Goal: Task Accomplishment & Management: Use online tool/utility

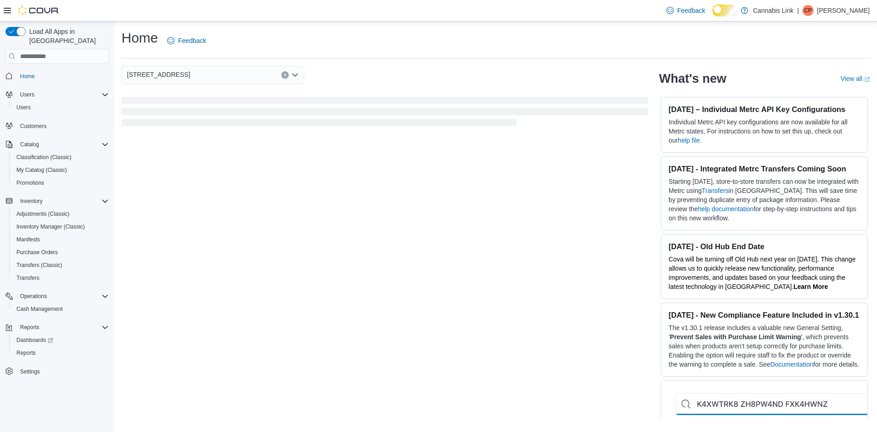
click at [436, 308] on div "[STREET_ADDRESS] What's new View all (opens in a new tab or window) [DATE] – In…" at bounding box center [495, 242] width 748 height 353
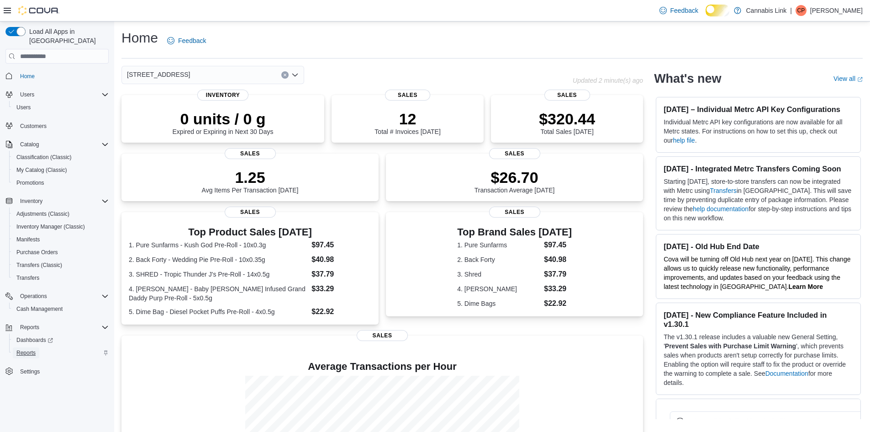
click at [36, 349] on span "Reports" at bounding box center [25, 352] width 19 height 7
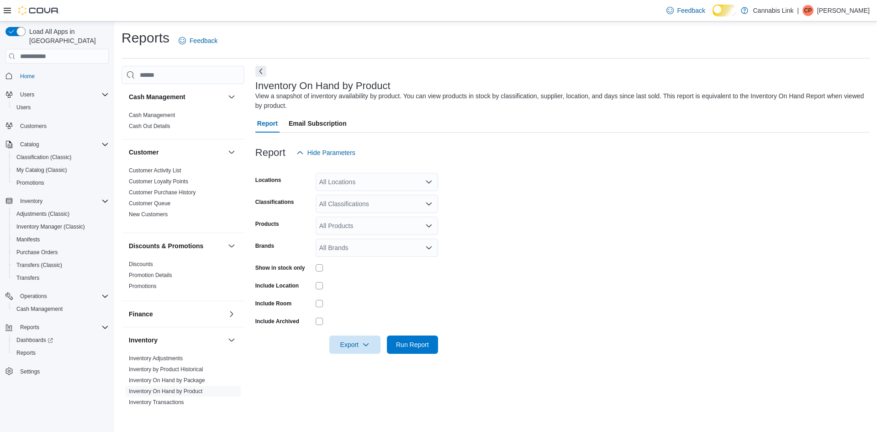
click at [386, 173] on div at bounding box center [562, 167] width 614 height 11
click at [389, 191] on div "All Locations" at bounding box center [377, 182] width 122 height 18
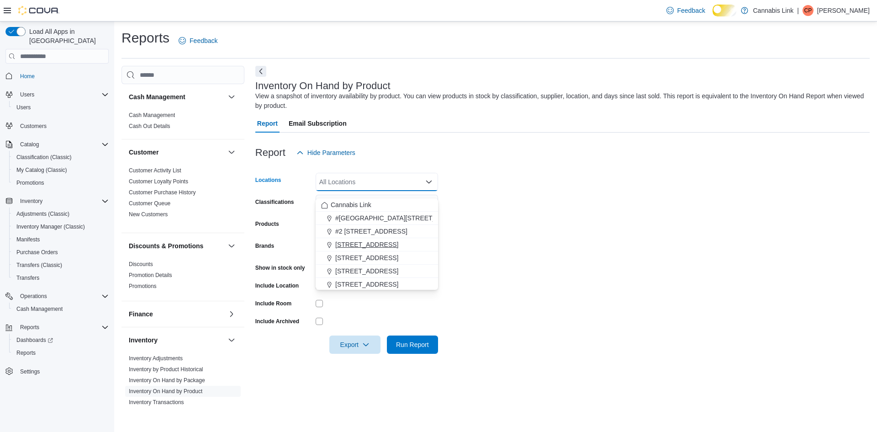
click at [398, 244] on span "[STREET_ADDRESS]" at bounding box center [366, 244] width 63 height 9
click at [506, 231] on form "Locations [STREET_ADDRESS] Selected. [STREET_ADDRESS]. Press Backspace to delet…" at bounding box center [562, 258] width 614 height 192
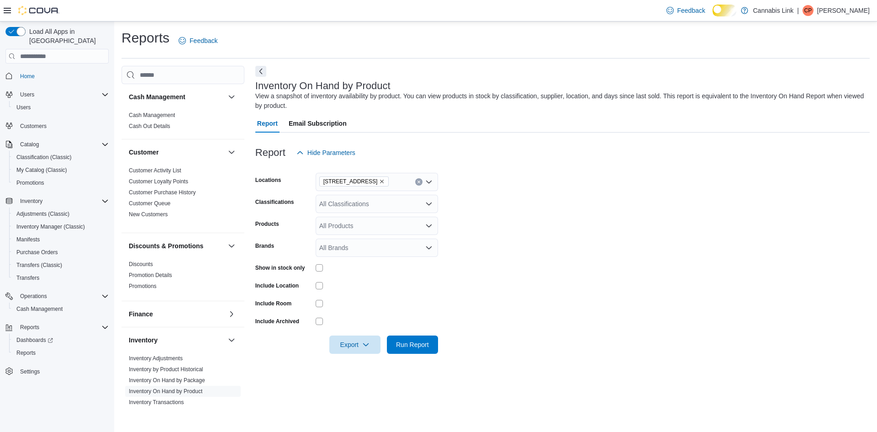
click at [384, 213] on div "All Classifications" at bounding box center [377, 204] width 122 height 18
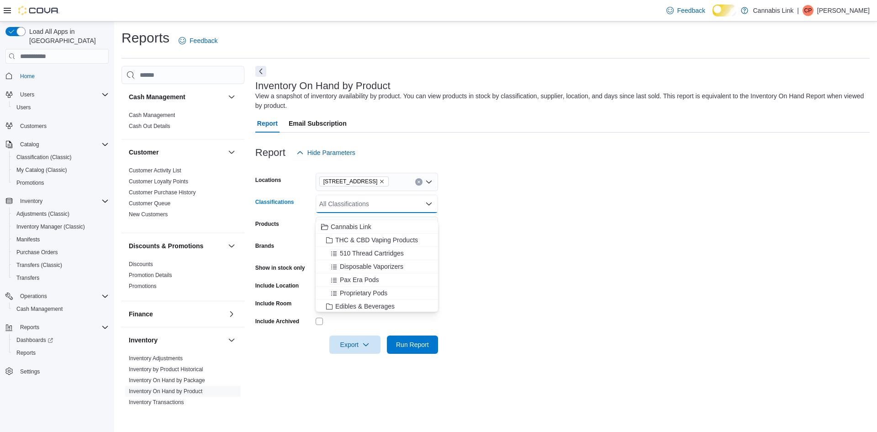
click at [513, 245] on form "Locations [STREET_ADDRESS] Classifications All Classifications Combo box. Selec…" at bounding box center [562, 258] width 614 height 192
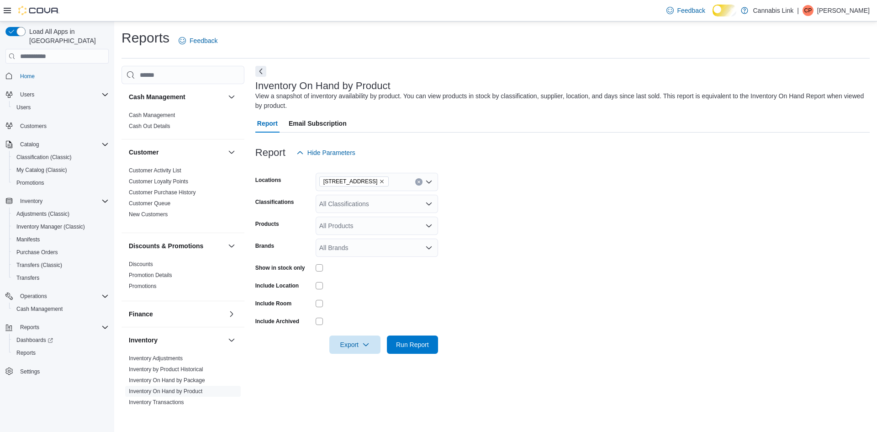
click at [362, 235] on div "All Products" at bounding box center [377, 225] width 122 height 18
click at [521, 241] on form "Locations [STREET_ADDRESS] Classifications All Classifications Products All Pro…" at bounding box center [562, 258] width 614 height 192
click at [369, 267] on form "Locations [STREET_ADDRESS] Classifications All Classifications Products All Pro…" at bounding box center [562, 258] width 614 height 192
click at [361, 257] on div "All Brands" at bounding box center [377, 247] width 122 height 18
click at [501, 256] on form "Locations [STREET_ADDRESS] Classifications All Classifications Products All Pro…" at bounding box center [562, 258] width 614 height 192
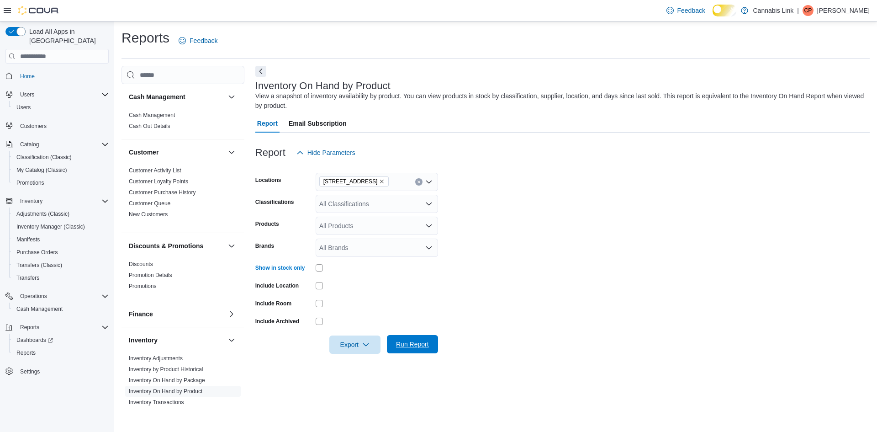
click at [413, 348] on span "Run Report" at bounding box center [412, 343] width 33 height 9
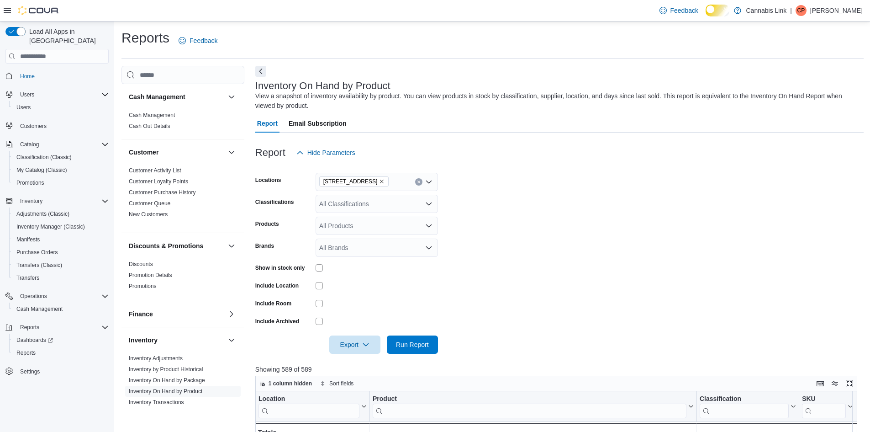
click at [536, 232] on form "Locations [STREET_ADDRESS] Classifications All Classifications Products All Pro…" at bounding box center [559, 258] width 608 height 192
click at [490, 338] on form "Locations [STREET_ADDRESS] Classifications All Classifications Products All Pro…" at bounding box center [559, 258] width 608 height 192
click at [504, 303] on form "Locations [STREET_ADDRESS] Classifications All Classifications Products All Pro…" at bounding box center [559, 258] width 608 height 192
drag, startPoint x: 390, startPoint y: 301, endPoint x: 399, endPoint y: 289, distance: 14.3
click at [397, 289] on form "Locations [STREET_ADDRESS] Classifications All Classifications Products All Pro…" at bounding box center [559, 258] width 608 height 192
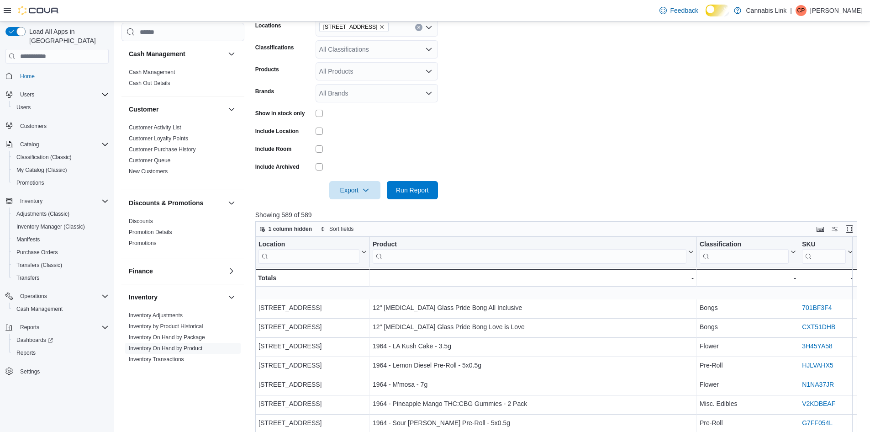
scroll to position [168, 0]
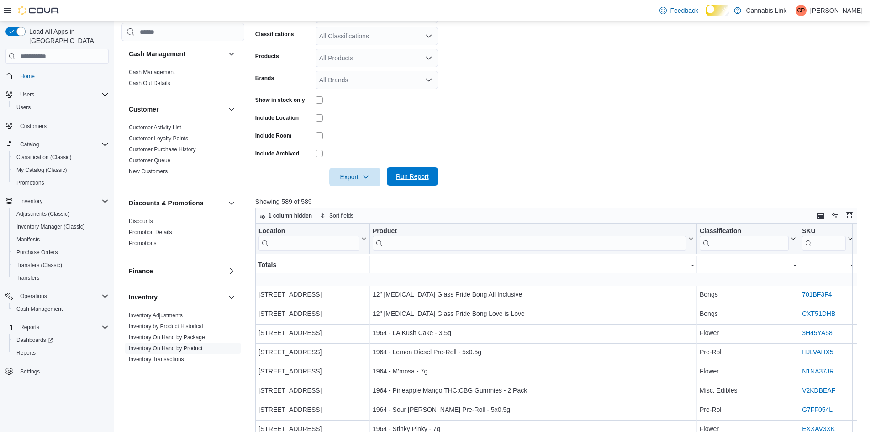
click at [427, 185] on span "Run Report" at bounding box center [412, 176] width 40 height 18
click at [357, 185] on span "Export" at bounding box center [355, 176] width 40 height 18
click at [356, 216] on button "Export to Excel" at bounding box center [350, 209] width 52 height 18
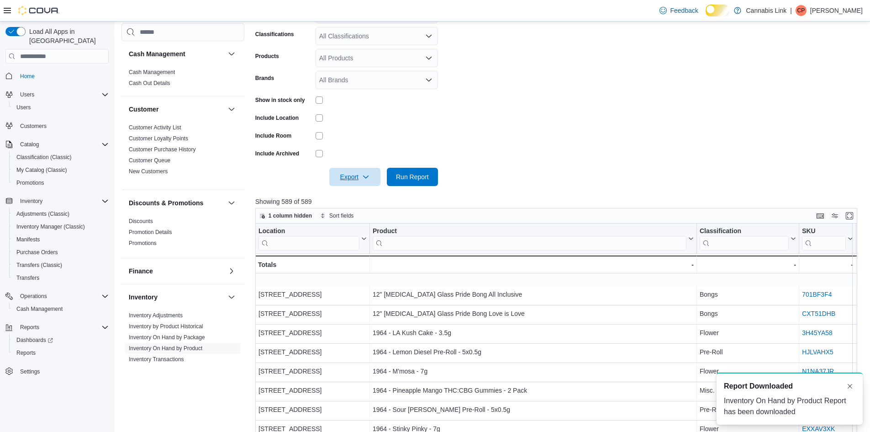
scroll to position [0, 0]
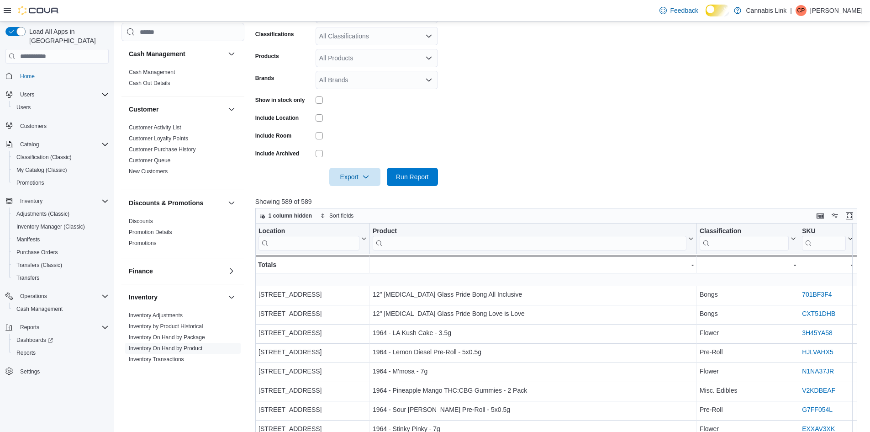
click at [401, 168] on div at bounding box center [559, 163] width 608 height 7
click at [403, 168] on div at bounding box center [559, 163] width 608 height 7
click at [406, 168] on div at bounding box center [559, 163] width 608 height 7
click at [408, 168] on div at bounding box center [559, 163] width 608 height 7
click at [410, 184] on span "Run Report" at bounding box center [412, 176] width 40 height 18
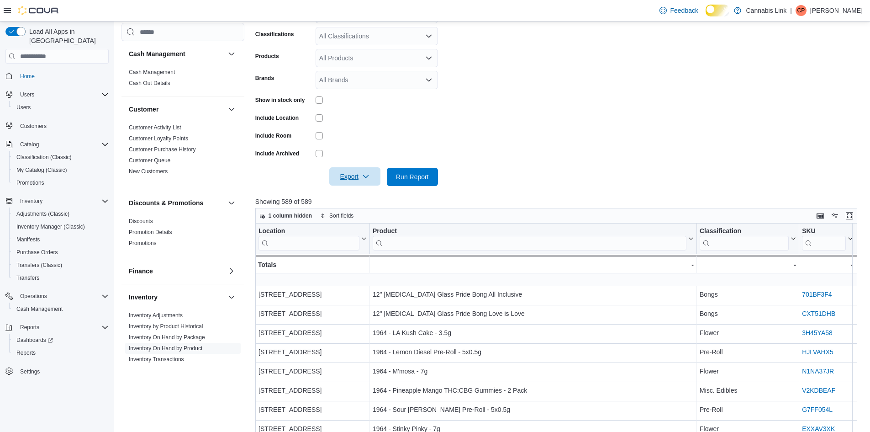
click at [353, 185] on span "Export" at bounding box center [355, 176] width 40 height 18
click at [356, 218] on button "Export to Excel" at bounding box center [350, 209] width 52 height 18
click at [596, 173] on form "Locations [STREET_ADDRESS] Classifications All Classifications Products All Pro…" at bounding box center [559, 90] width 608 height 192
click at [409, 184] on span "Run Report" at bounding box center [412, 176] width 40 height 18
click at [365, 180] on icon "button" at bounding box center [365, 176] width 7 height 7
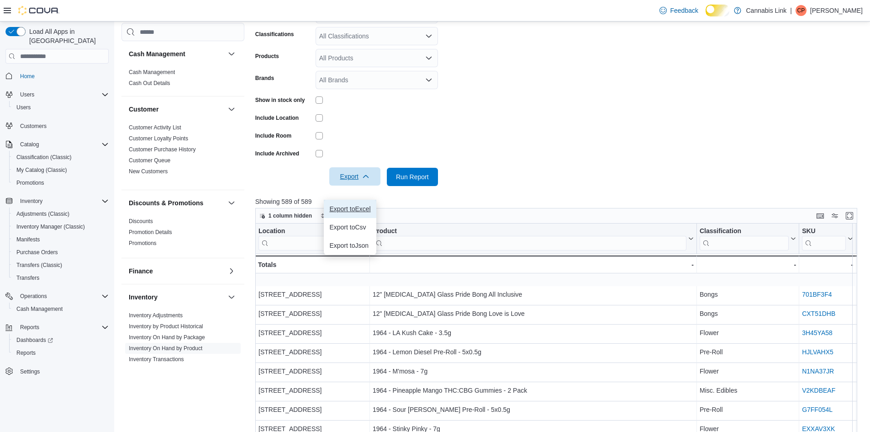
click at [370, 206] on span "Export to Excel" at bounding box center [349, 208] width 41 height 7
click at [456, 142] on form "Locations [STREET_ADDRESS] Classifications All Classifications Products All Pro…" at bounding box center [559, 90] width 608 height 192
click at [362, 185] on span "Export" at bounding box center [355, 176] width 40 height 18
click at [357, 206] on span "Export to Excel" at bounding box center [349, 208] width 41 height 7
click at [425, 185] on span "Run Report" at bounding box center [412, 176] width 40 height 18
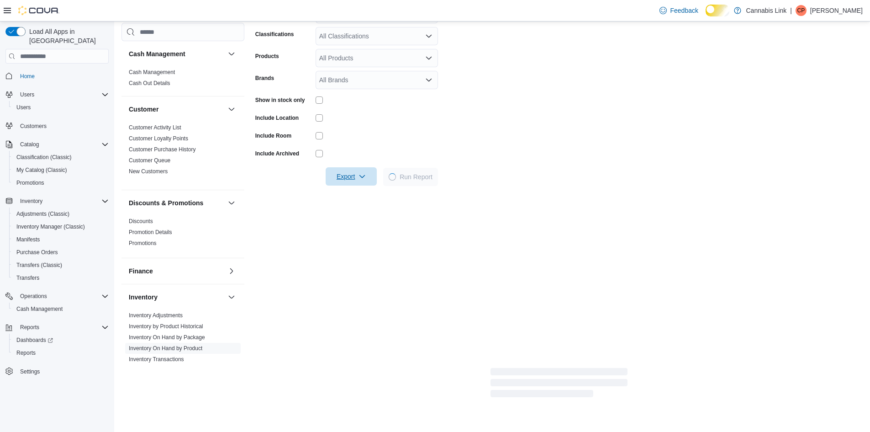
click at [341, 185] on span "Export" at bounding box center [351, 176] width 40 height 18
click at [348, 211] on span "Export to Excel" at bounding box center [338, 208] width 41 height 7
